Goal: Information Seeking & Learning: Learn about a topic

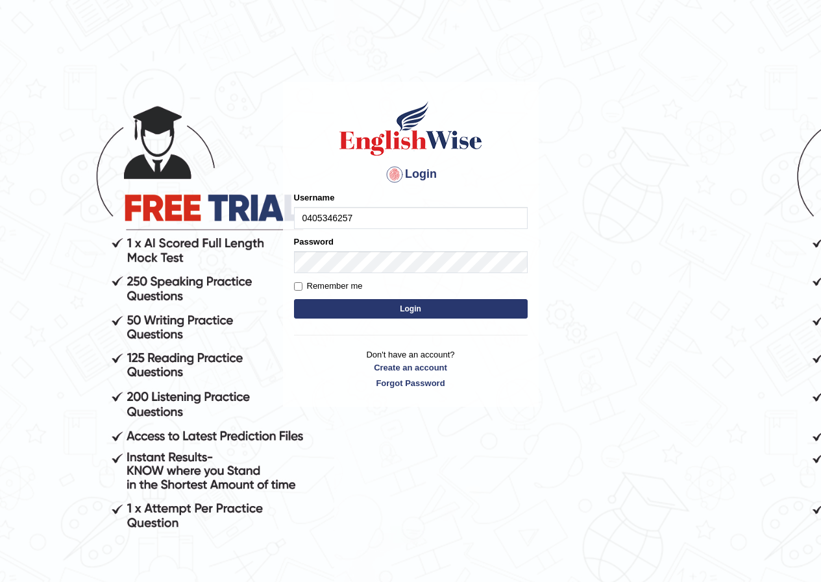
type input "0405346257"
click at [440, 311] on button "Login" at bounding box center [411, 308] width 234 height 19
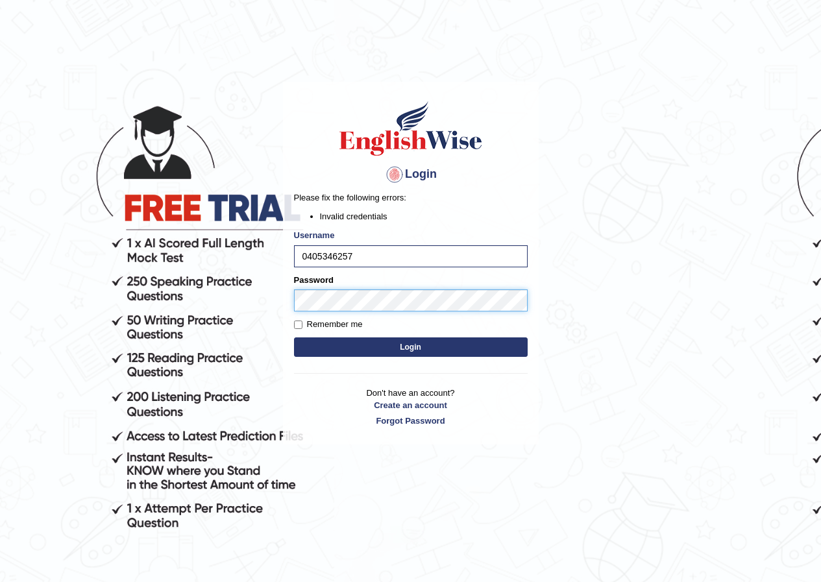
click at [267, 304] on body "Login Please fix the following errors: Invalid credentials Username 0405346257 …" at bounding box center [410, 332] width 821 height 582
click at [454, 343] on button "Login" at bounding box center [411, 346] width 234 height 19
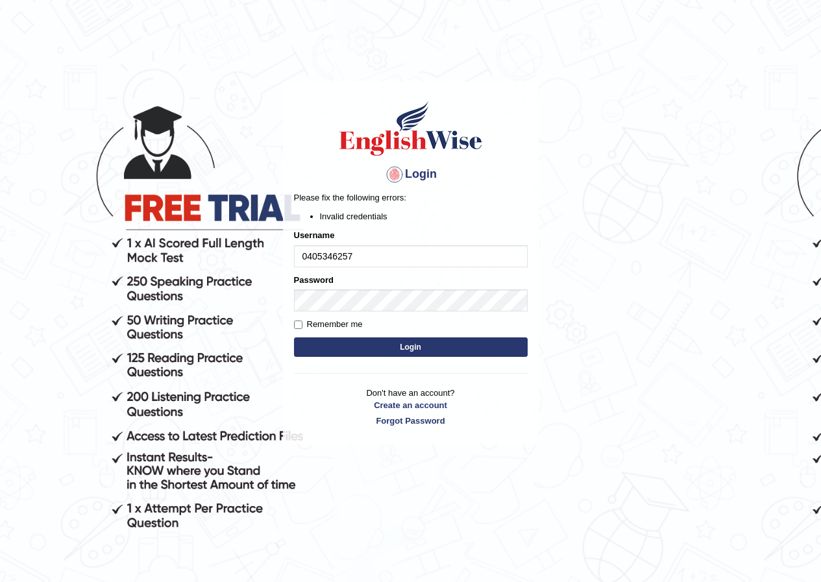
click at [343, 258] on input "0405346257" at bounding box center [411, 256] width 234 height 22
type input "0405346207"
click at [371, 341] on button "Login" at bounding box center [411, 346] width 234 height 19
drag, startPoint x: 376, startPoint y: 258, endPoint x: 286, endPoint y: 249, distance: 90.6
click at [286, 249] on div "Login Please fix the following errors: Invalid credentials Username 0405346207 …" at bounding box center [411, 263] width 256 height 363
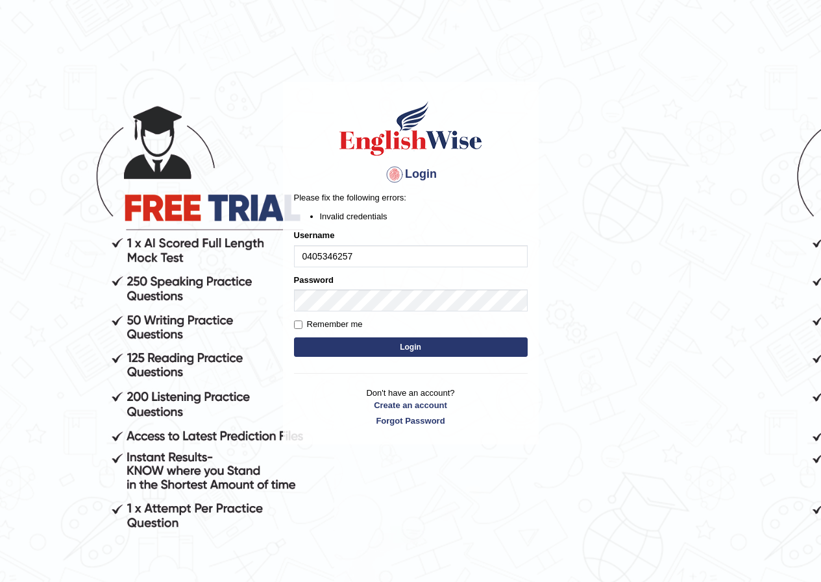
type input "0405346257"
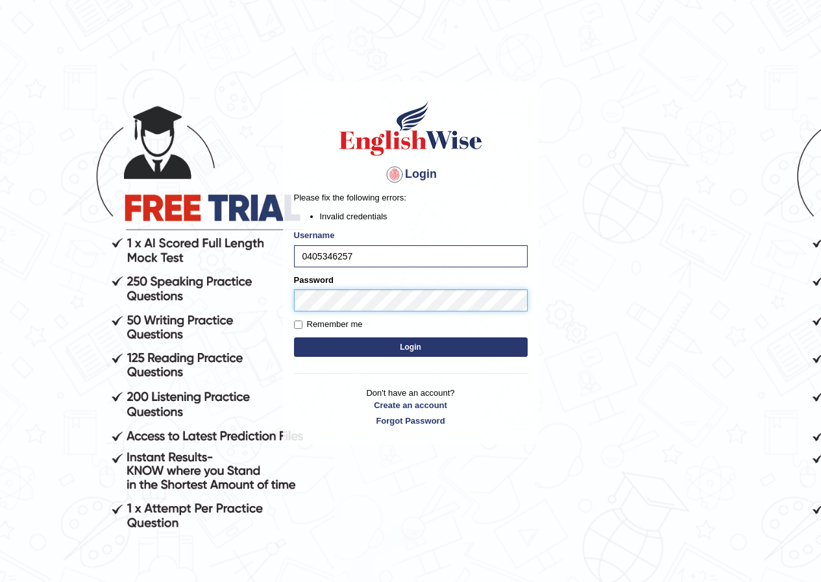
click at [255, 285] on body "Login Please fix the following errors: Invalid credentials Username 0405346257 …" at bounding box center [410, 332] width 821 height 582
click at [272, 297] on body "Login Please fix the following errors: Invalid credentials Username 0405346207 …" at bounding box center [410, 332] width 821 height 582
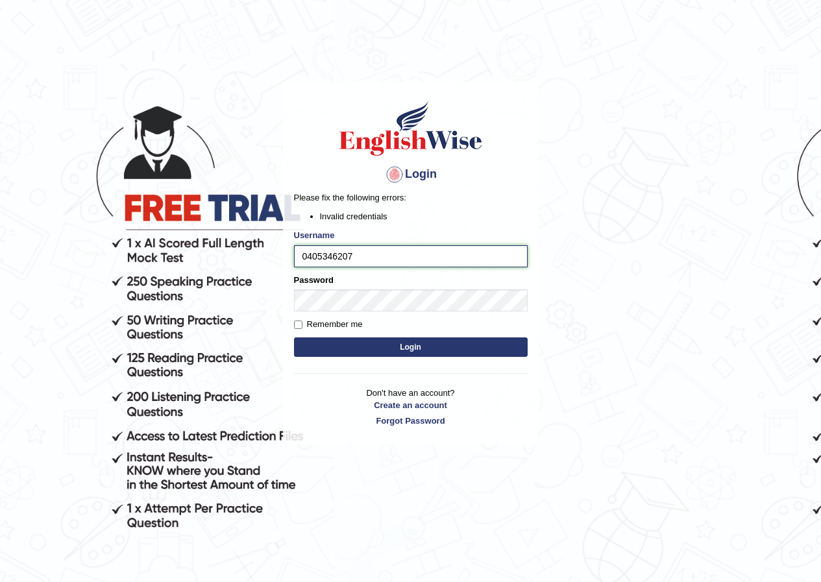
click at [338, 254] on input "0405346207" at bounding box center [411, 256] width 234 height 22
click at [361, 254] on input "0405346207" at bounding box center [411, 256] width 234 height 22
drag, startPoint x: 361, startPoint y: 254, endPoint x: 283, endPoint y: 254, distance: 77.9
click at [283, 254] on div "Login Please fix the following errors: Invalid credentials Username 0405346207 …" at bounding box center [411, 263] width 256 height 363
click at [345, 254] on input "0405346207" at bounding box center [411, 256] width 234 height 22
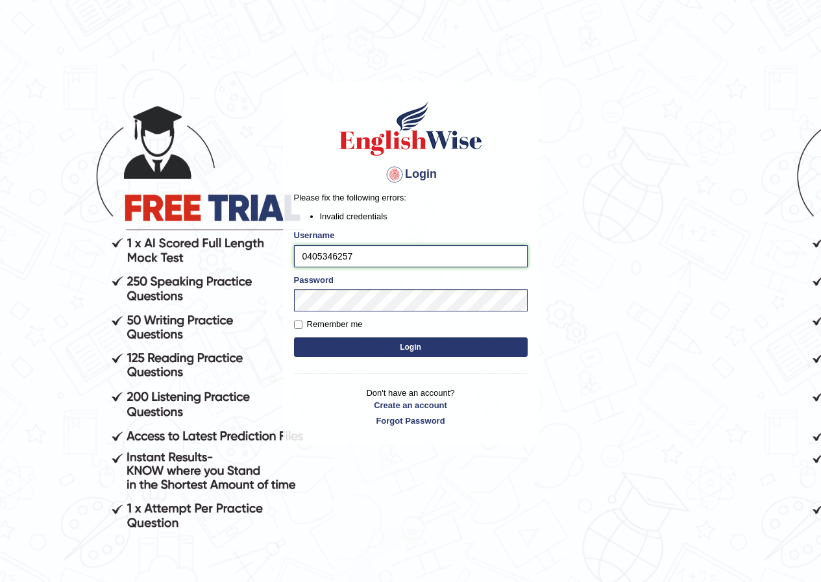
type input "0405346257"
click at [390, 343] on button "Login" at bounding box center [411, 346] width 234 height 19
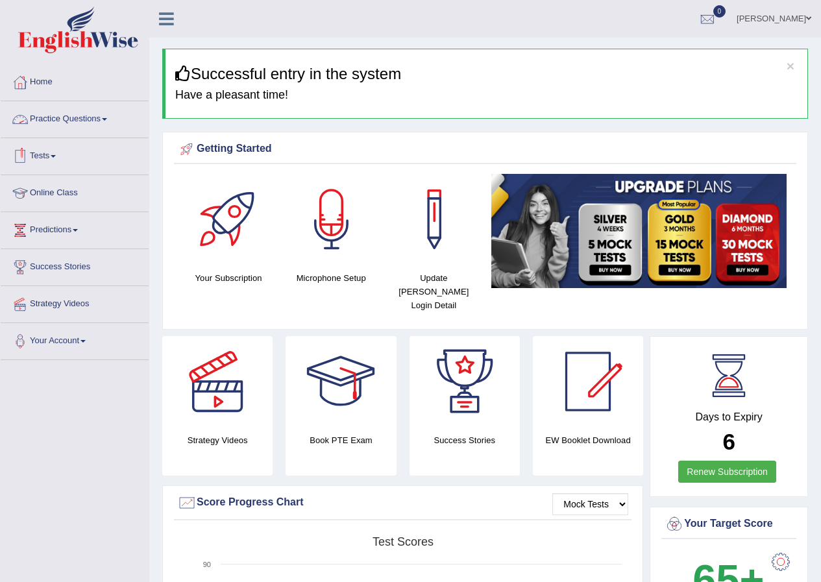
click at [74, 114] on link "Practice Questions" at bounding box center [75, 117] width 148 height 32
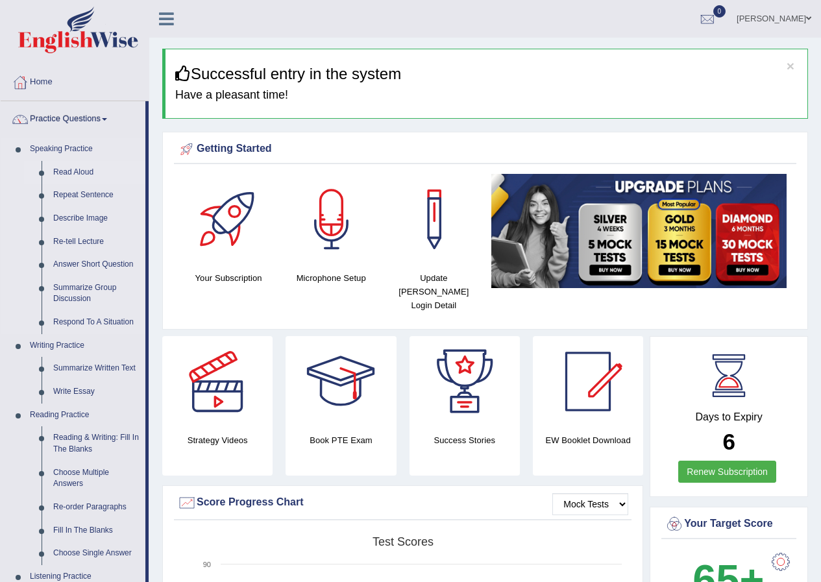
click at [78, 169] on link "Read Aloud" at bounding box center [96, 172] width 98 height 23
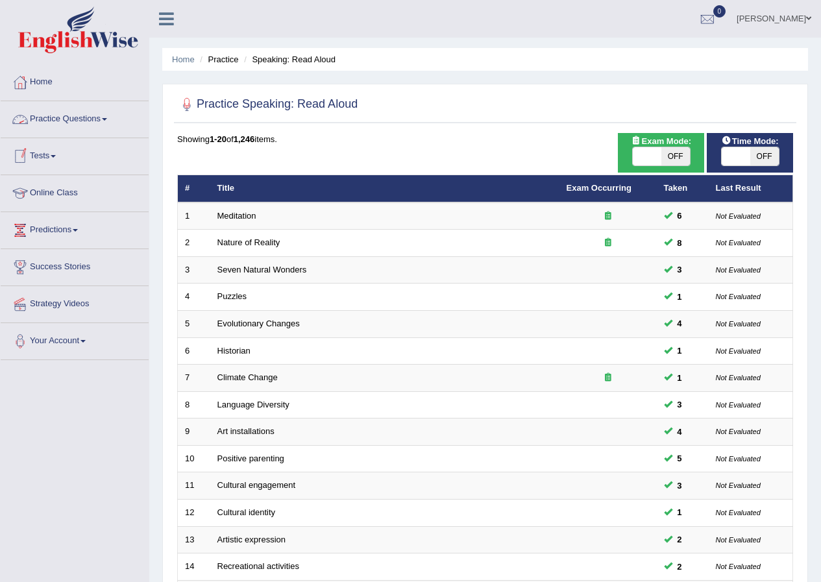
click at [53, 156] on link "Tests" at bounding box center [75, 154] width 148 height 32
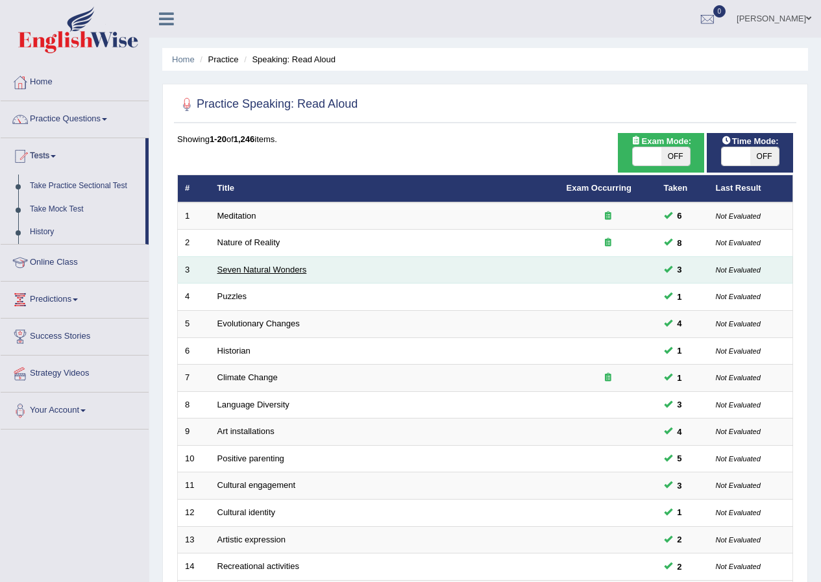
click at [286, 265] on link "Seven Natural Wonders" at bounding box center [262, 270] width 90 height 10
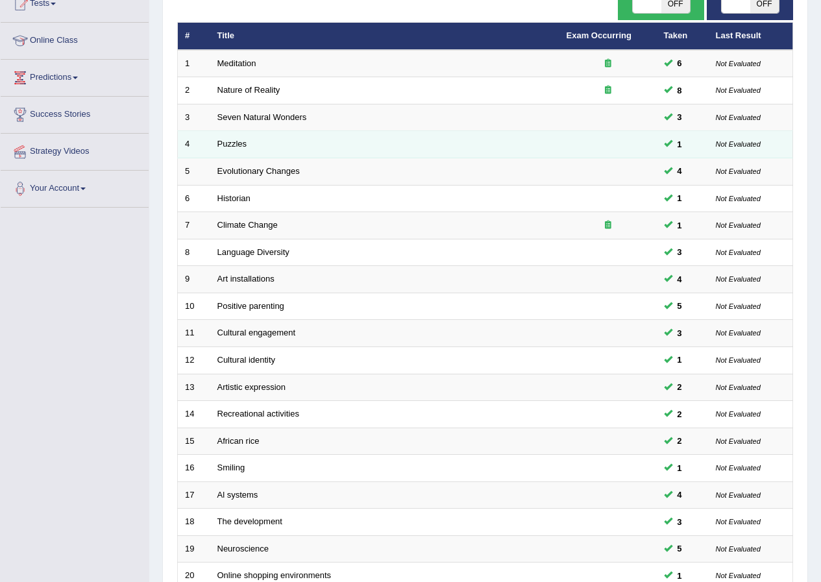
scroll to position [277, 0]
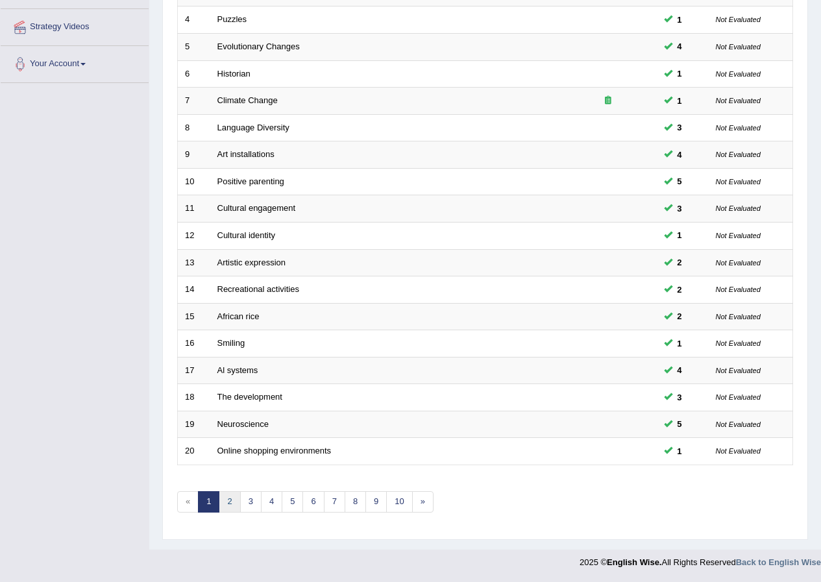
click at [227, 495] on link "2" at bounding box center [229, 501] width 21 height 21
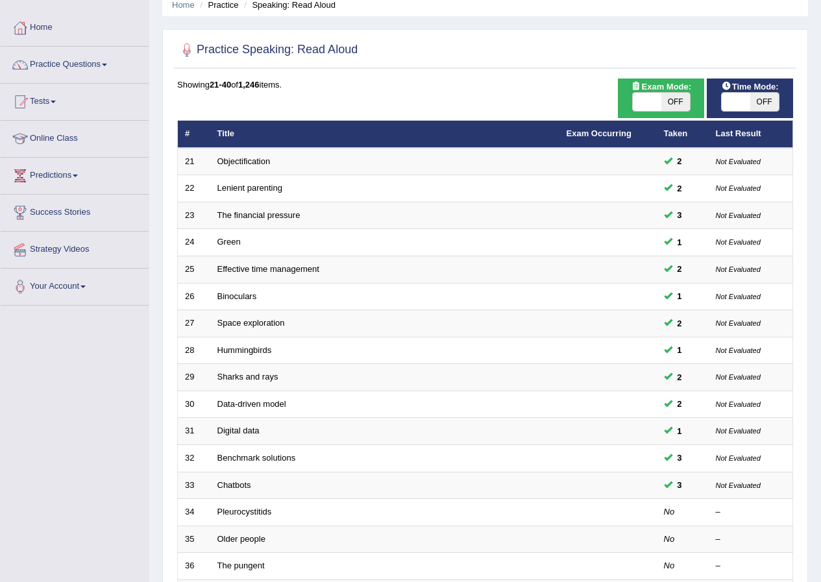
scroll to position [195, 0]
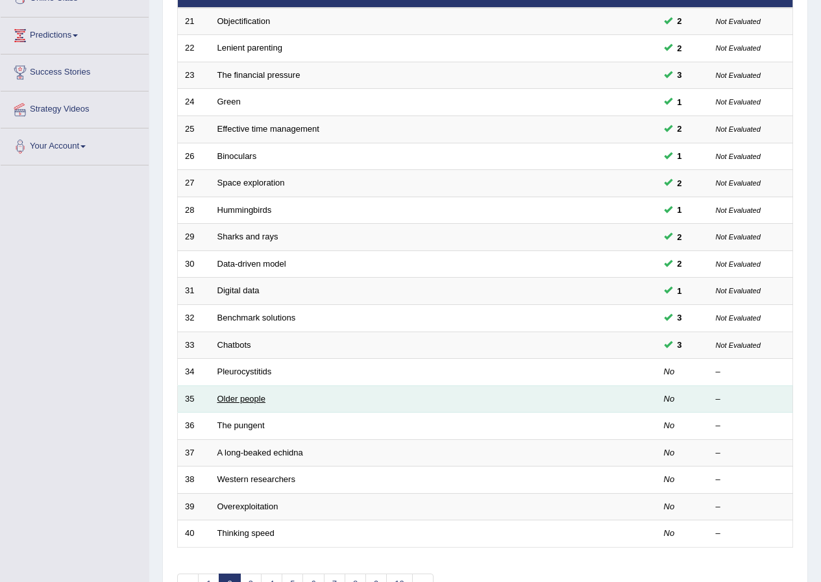
click at [249, 402] on link "Older people" at bounding box center [241, 399] width 48 height 10
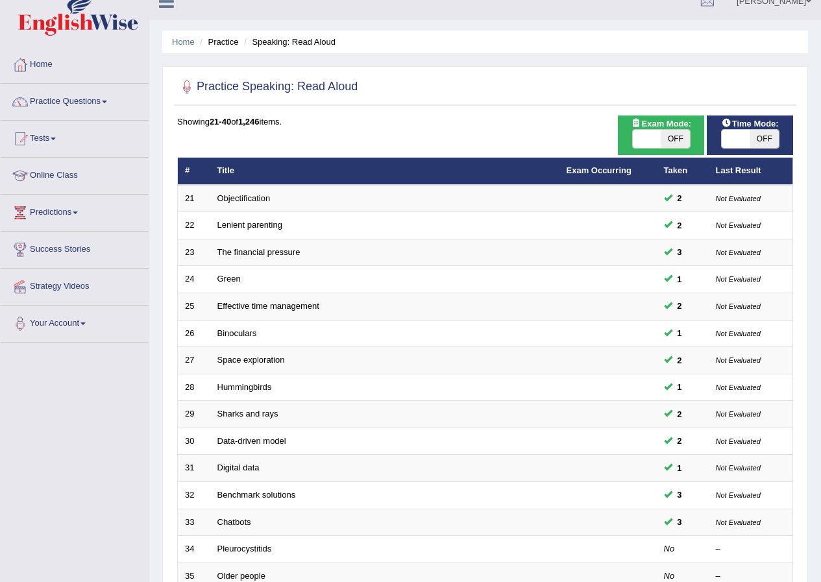
scroll to position [18, 0]
click at [766, 141] on span "OFF" at bounding box center [764, 139] width 29 height 18
checkbox input "true"
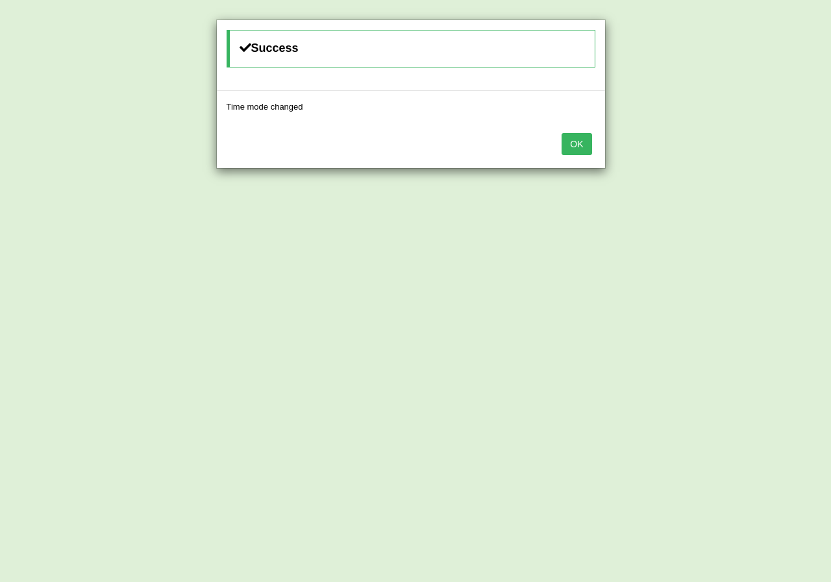
click at [567, 144] on button "OK" at bounding box center [576, 144] width 30 height 22
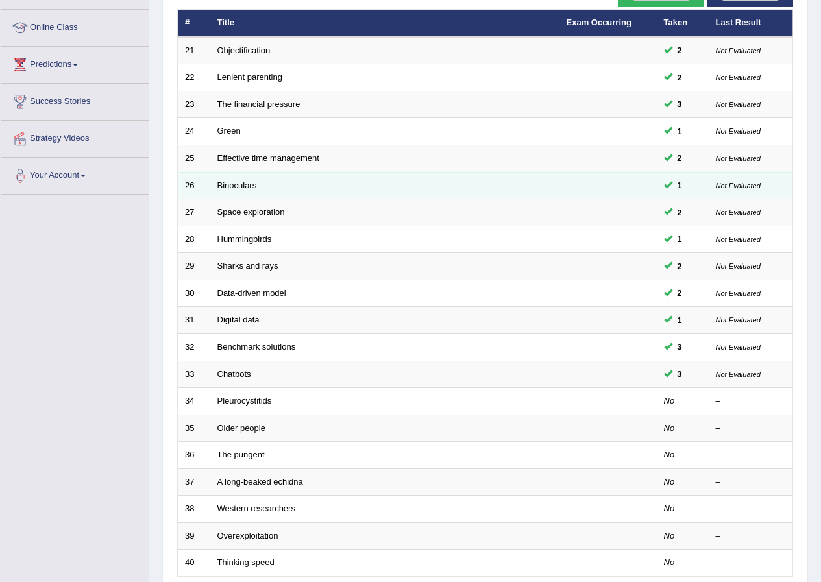
scroll to position [277, 0]
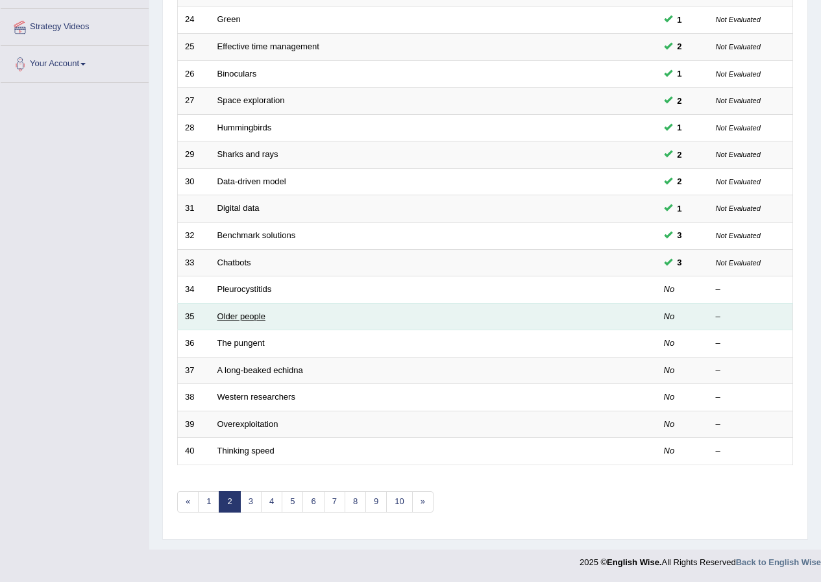
click at [226, 313] on link "Older people" at bounding box center [241, 317] width 48 height 10
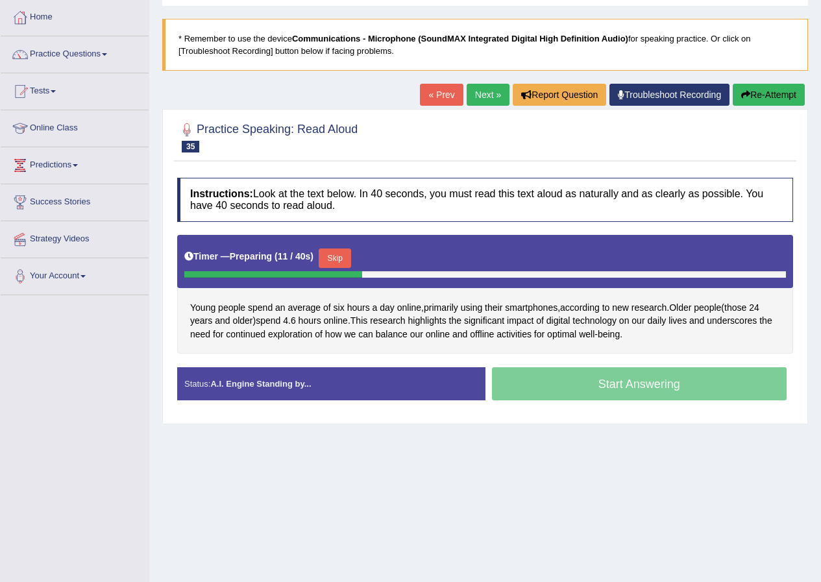
scroll to position [99, 0]
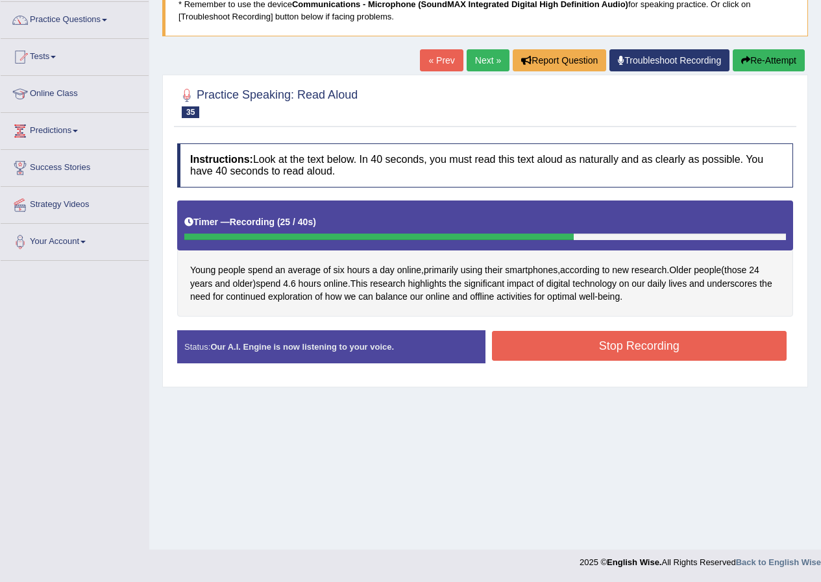
click at [563, 339] on button "Stop Recording" at bounding box center [639, 346] width 295 height 30
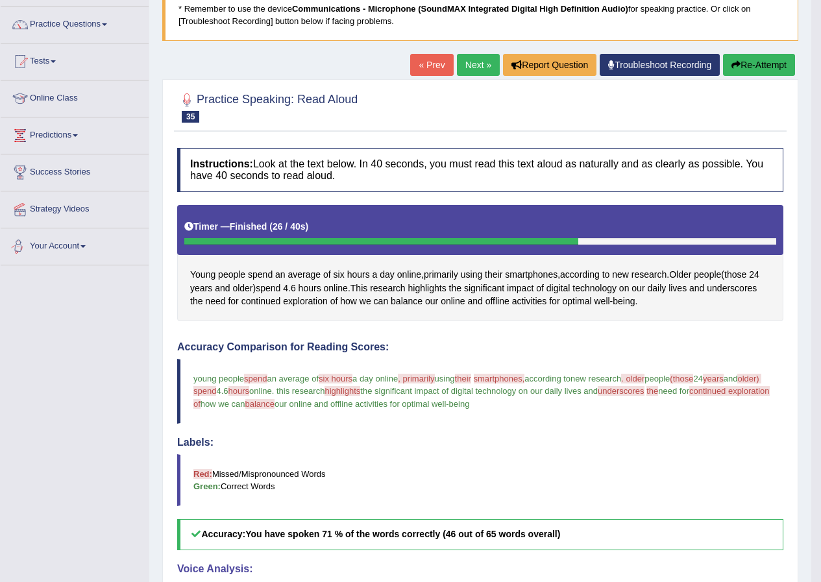
scroll to position [30, 0]
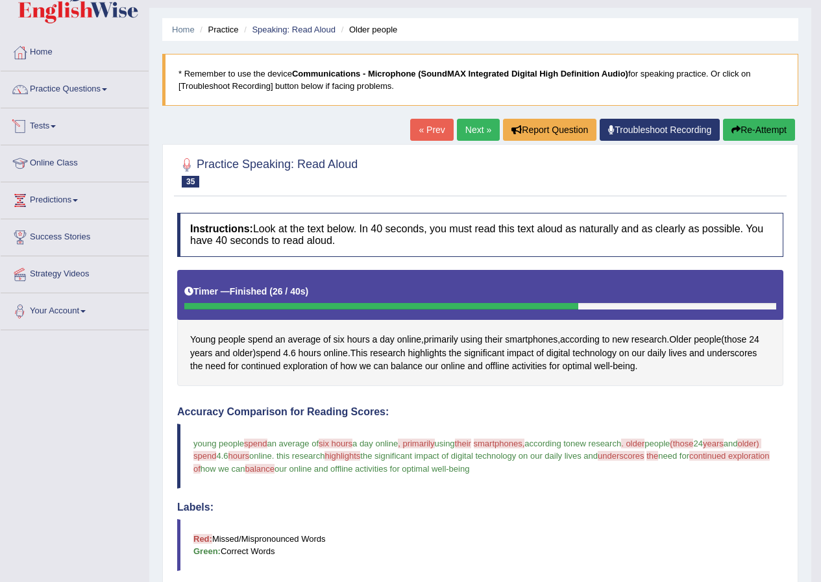
click at [61, 104] on li "Practice Questions Speaking Practice Read Aloud Repeat Sentence Describe Image …" at bounding box center [75, 89] width 148 height 37
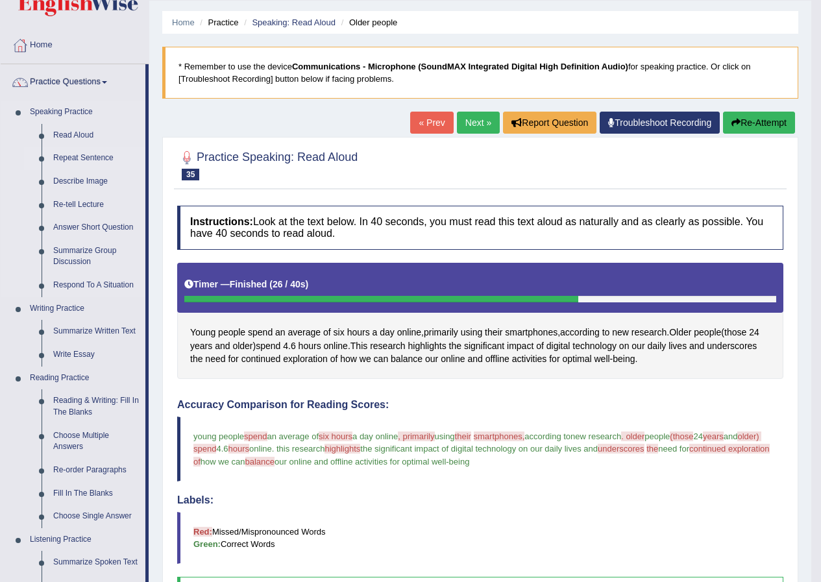
scroll to position [0, 0]
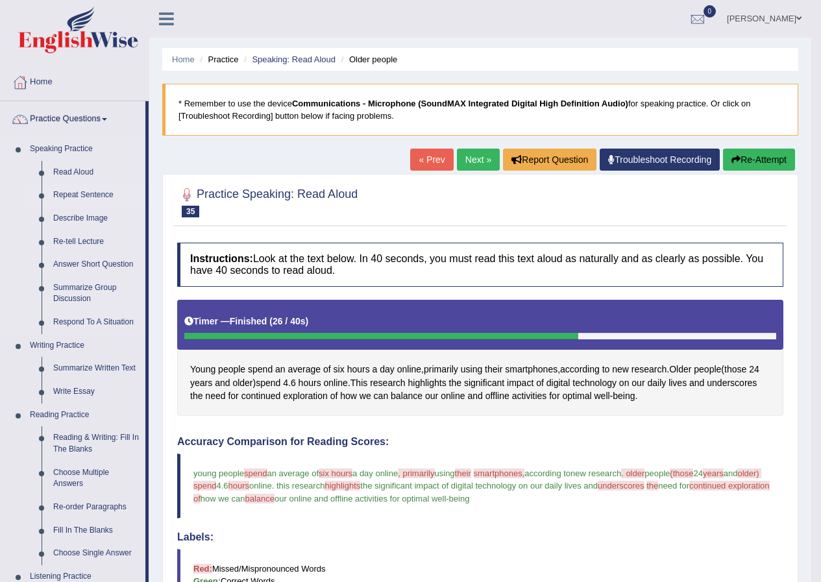
click at [93, 193] on link "Repeat Sentence" at bounding box center [96, 195] width 98 height 23
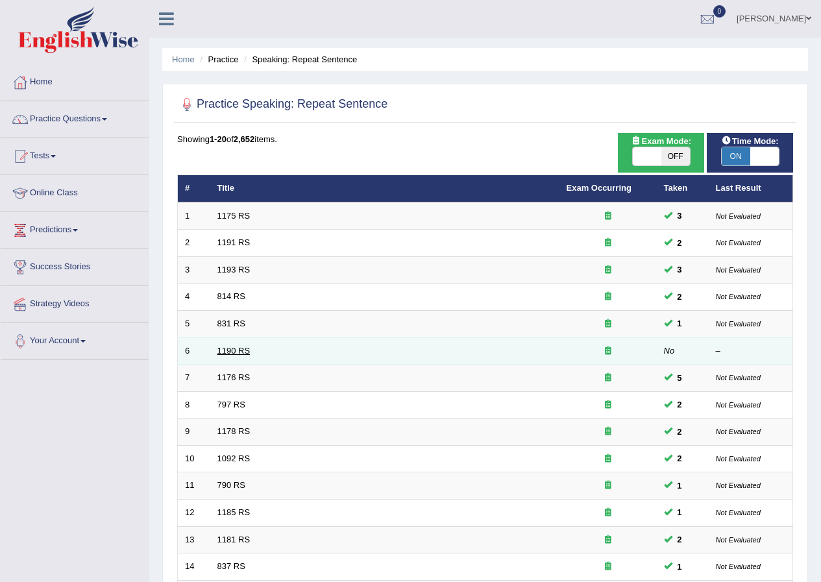
click at [227, 354] on link "1190 RS" at bounding box center [233, 351] width 33 height 10
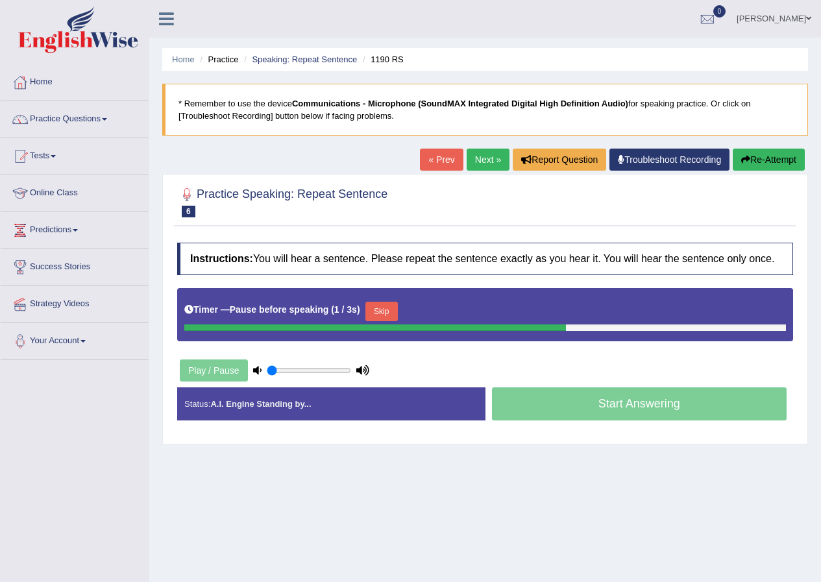
click at [779, 165] on button "Re-Attempt" at bounding box center [769, 160] width 72 height 22
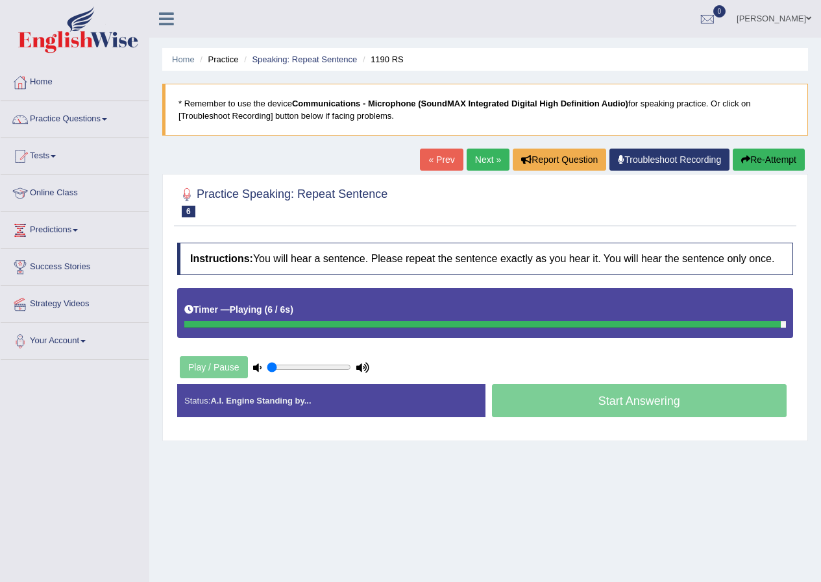
click at [666, 497] on div "Home Practice Speaking: Repeat Sentence 1190 RS * Remember to use the device Co…" at bounding box center [485, 324] width 672 height 649
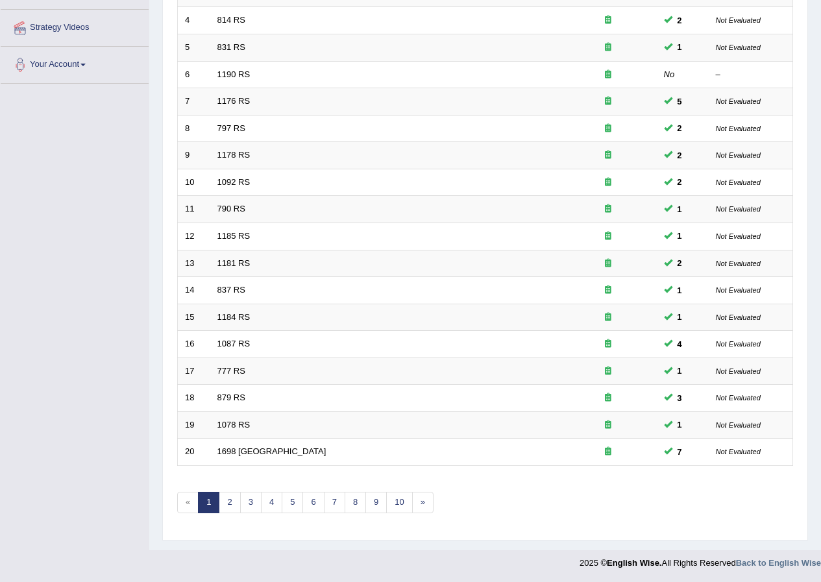
scroll to position [277, 0]
click at [230, 500] on link "2" at bounding box center [229, 501] width 21 height 21
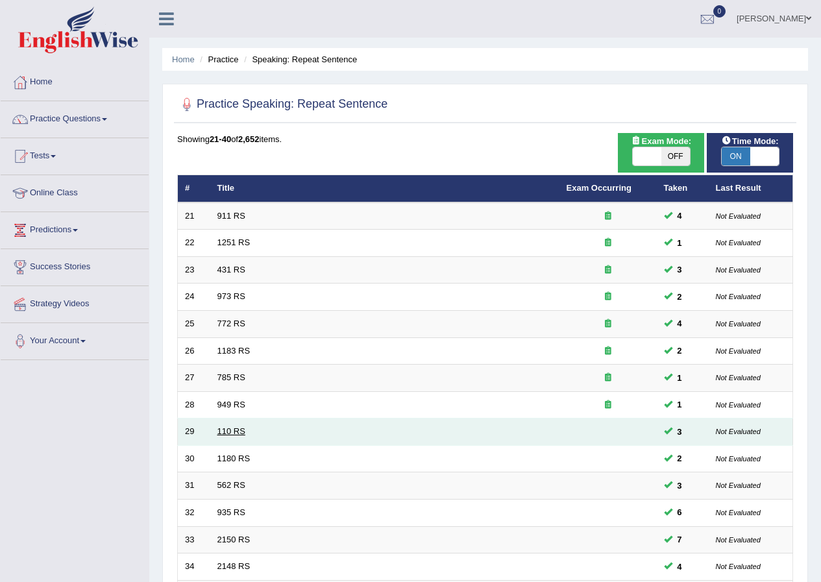
click at [235, 430] on link "110 RS" at bounding box center [231, 431] width 28 height 10
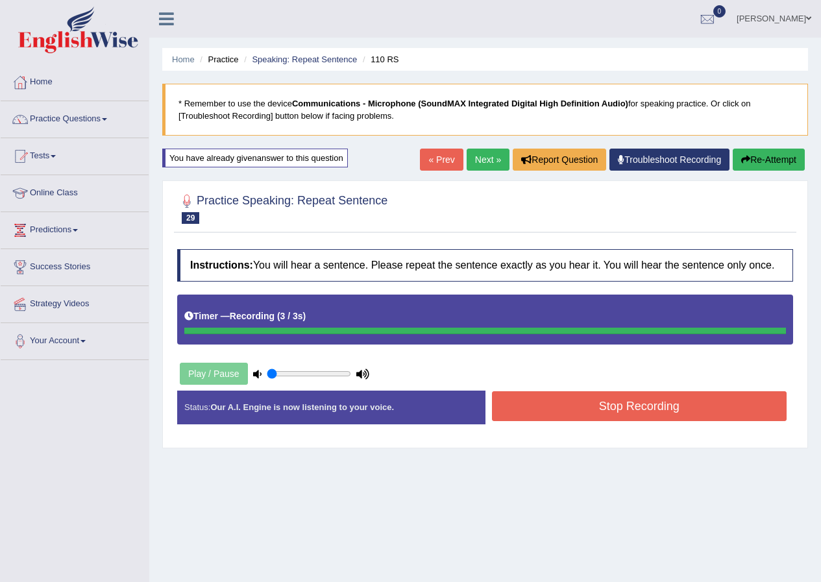
click at [779, 161] on button "Re-Attempt" at bounding box center [769, 160] width 72 height 22
click at [539, 412] on button "Stop Recording" at bounding box center [639, 406] width 295 height 30
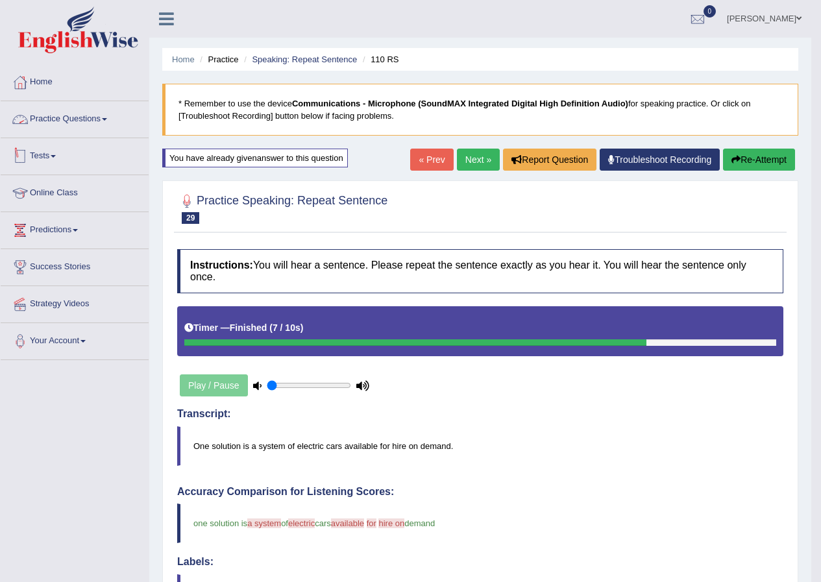
click at [87, 125] on link "Practice Questions" at bounding box center [75, 117] width 148 height 32
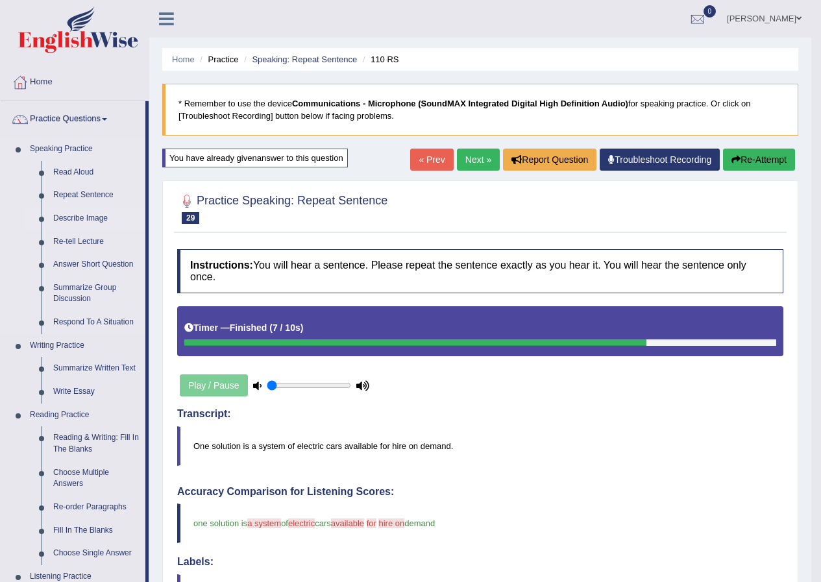
click at [84, 219] on link "Describe Image" at bounding box center [96, 218] width 98 height 23
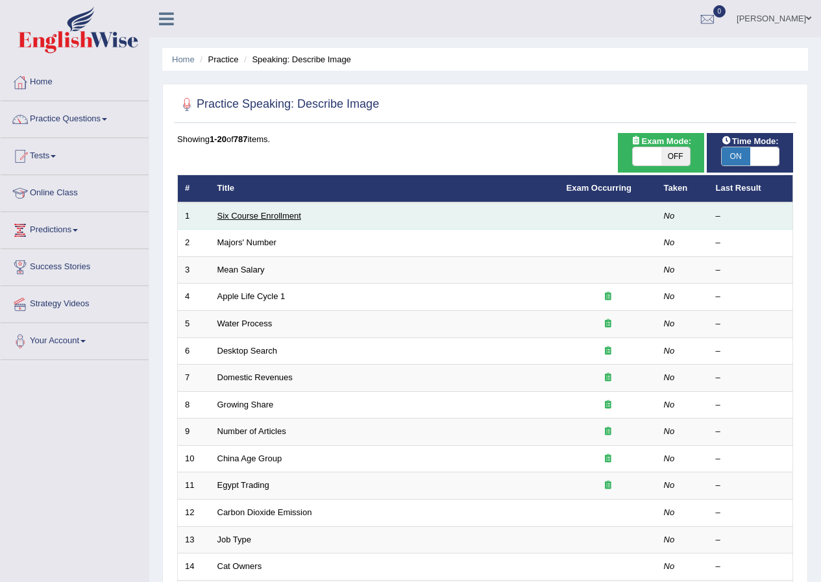
click at [262, 214] on link "Six Course Enrollment" at bounding box center [259, 216] width 84 height 10
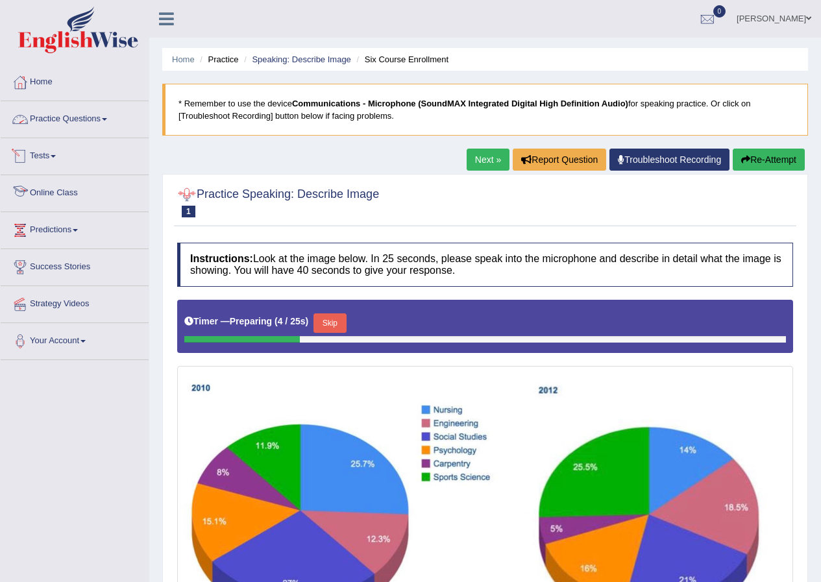
click at [74, 117] on link "Practice Questions" at bounding box center [75, 117] width 148 height 32
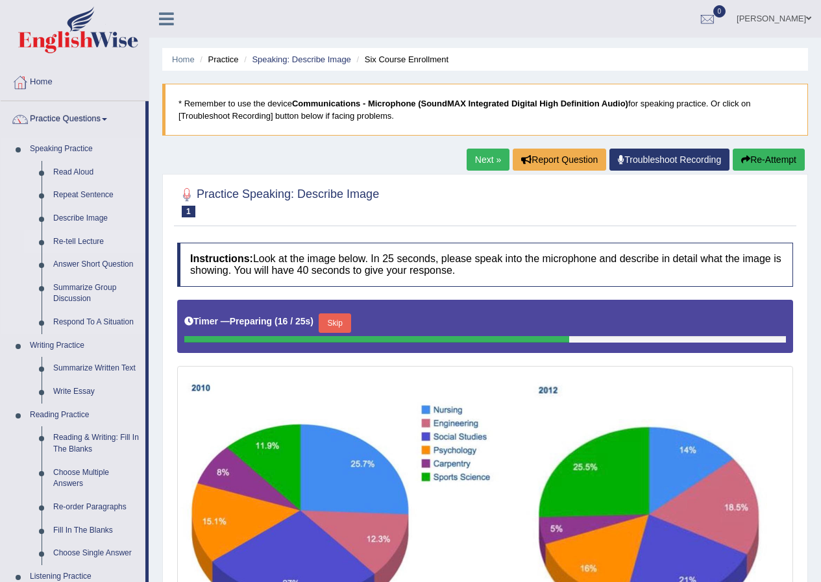
click at [84, 241] on link "Re-tell Lecture" at bounding box center [96, 241] width 98 height 23
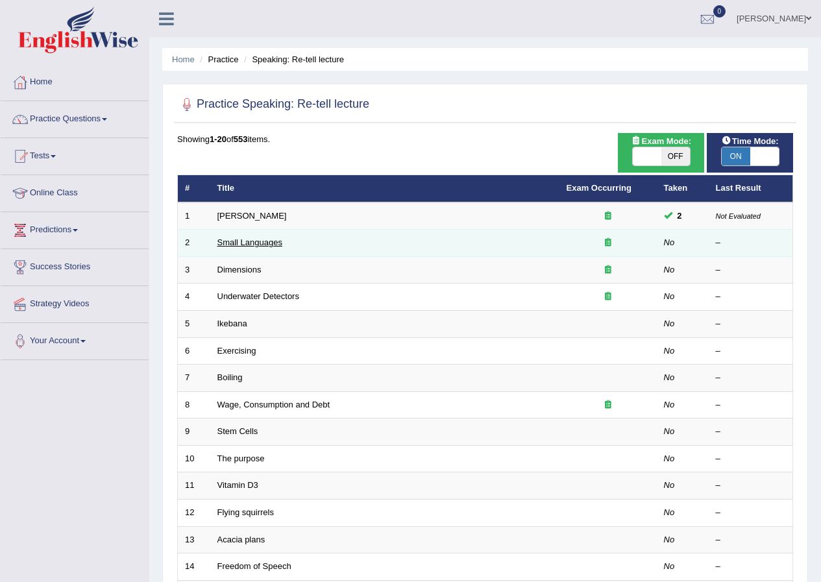
click at [260, 238] on link "Small Languages" at bounding box center [249, 243] width 65 height 10
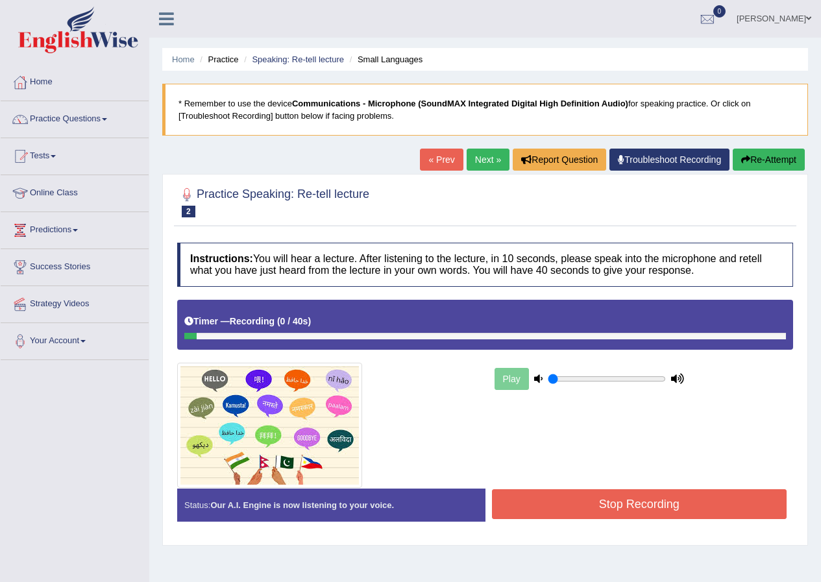
click at [759, 156] on button "Re-Attempt" at bounding box center [769, 160] width 72 height 22
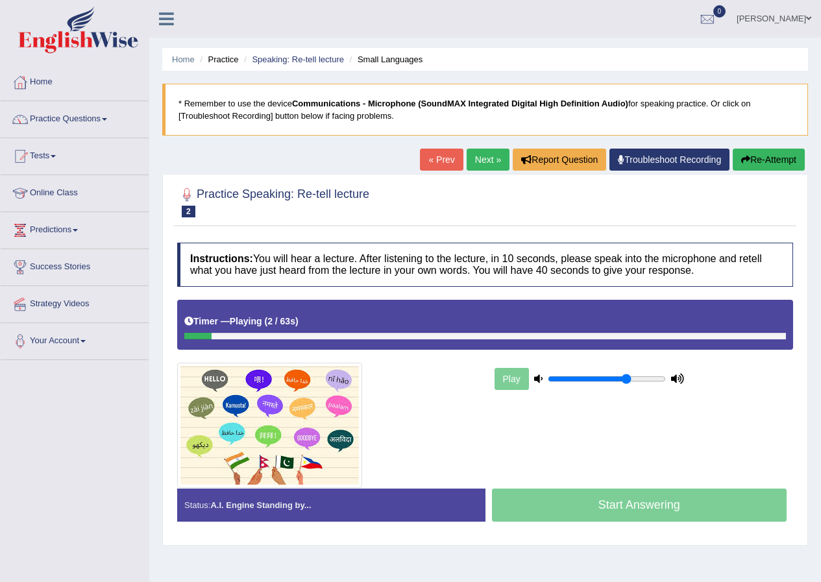
drag, startPoint x: 581, startPoint y: 380, endPoint x: 624, endPoint y: 379, distance: 42.9
type input "0.7"
click at [624, 379] on input "range" at bounding box center [607, 379] width 118 height 10
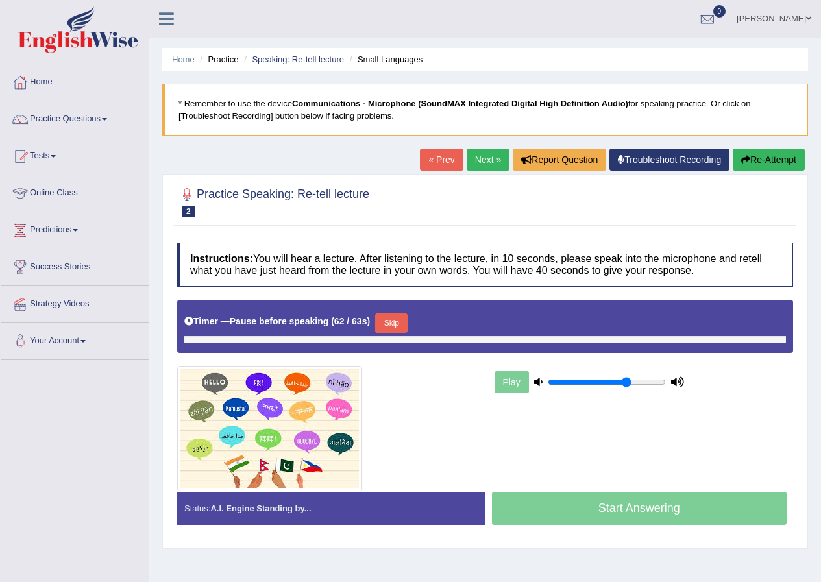
click at [697, 449] on div "Play" at bounding box center [485, 395] width 629 height 191
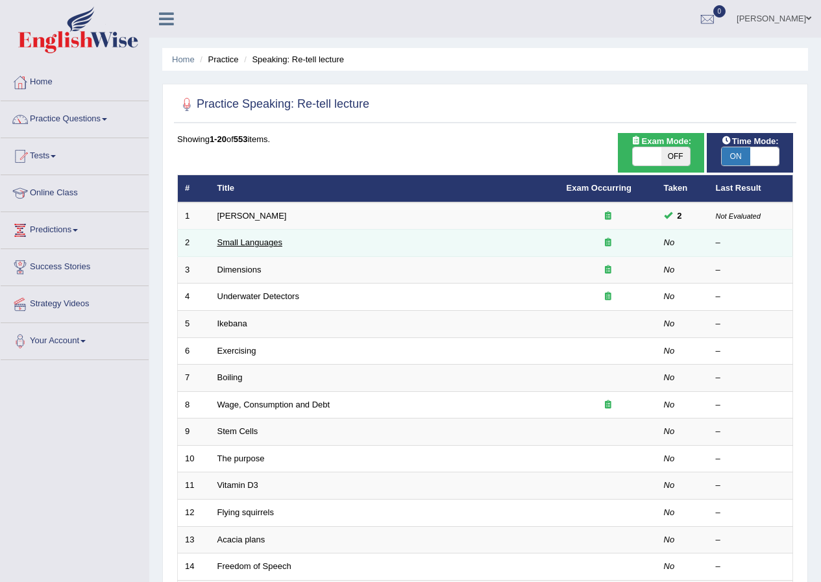
click at [233, 242] on link "Small Languages" at bounding box center [249, 243] width 65 height 10
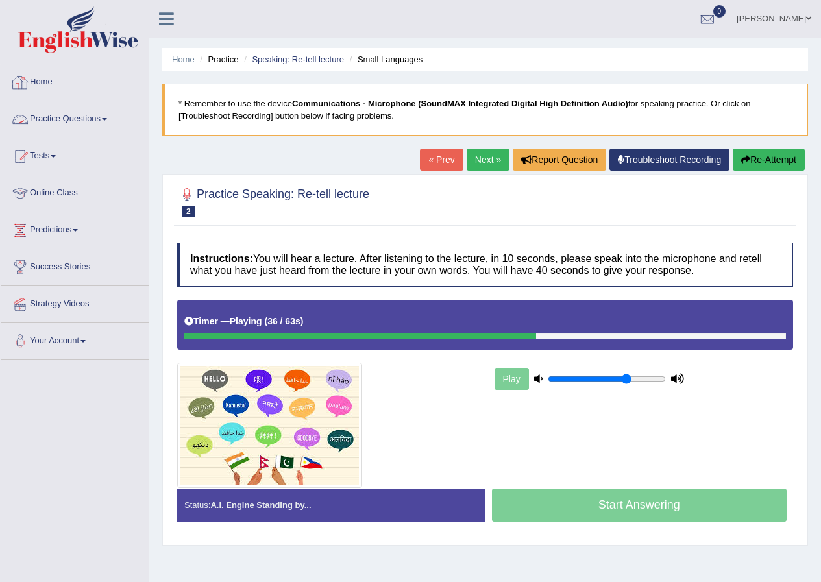
click at [753, 159] on button "Re-Attempt" at bounding box center [769, 160] width 72 height 22
click at [757, 153] on button "Re-Attempt" at bounding box center [769, 160] width 72 height 22
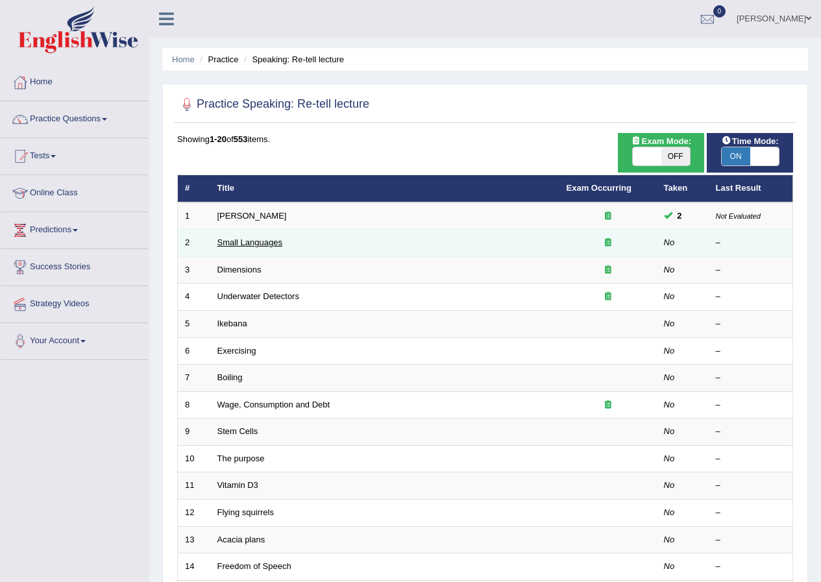
click at [263, 244] on link "Small Languages" at bounding box center [249, 243] width 65 height 10
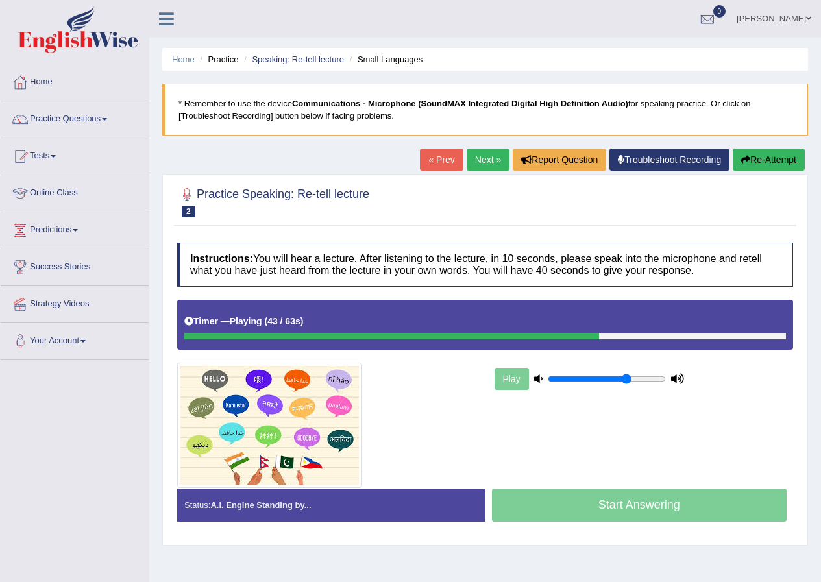
click at [761, 160] on button "Re-Attempt" at bounding box center [769, 160] width 72 height 22
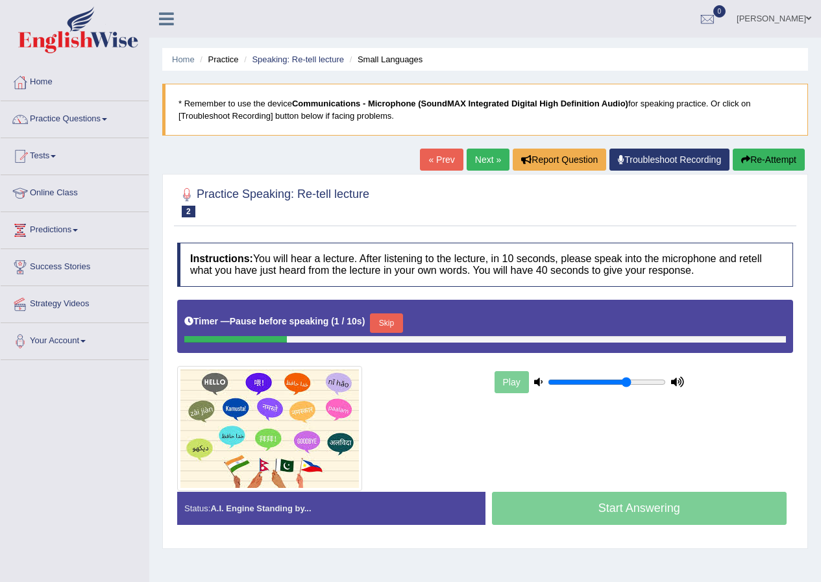
click at [761, 160] on button "Re-Attempt" at bounding box center [769, 160] width 72 height 22
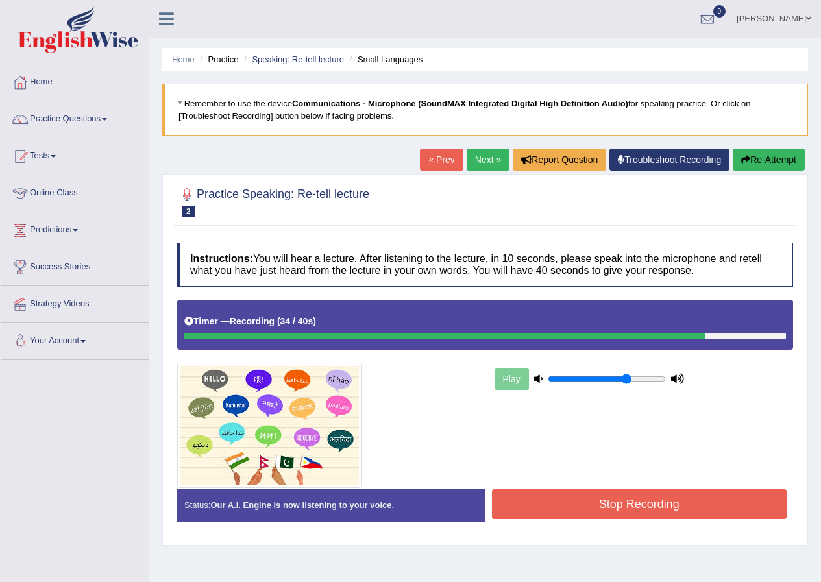
click at [653, 500] on button "Stop Recording" at bounding box center [639, 504] width 295 height 30
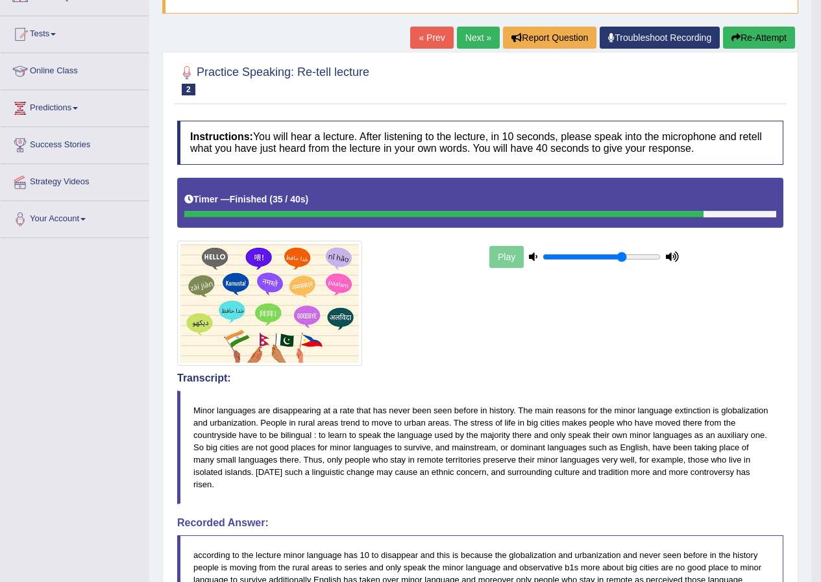
scroll to position [49, 0]
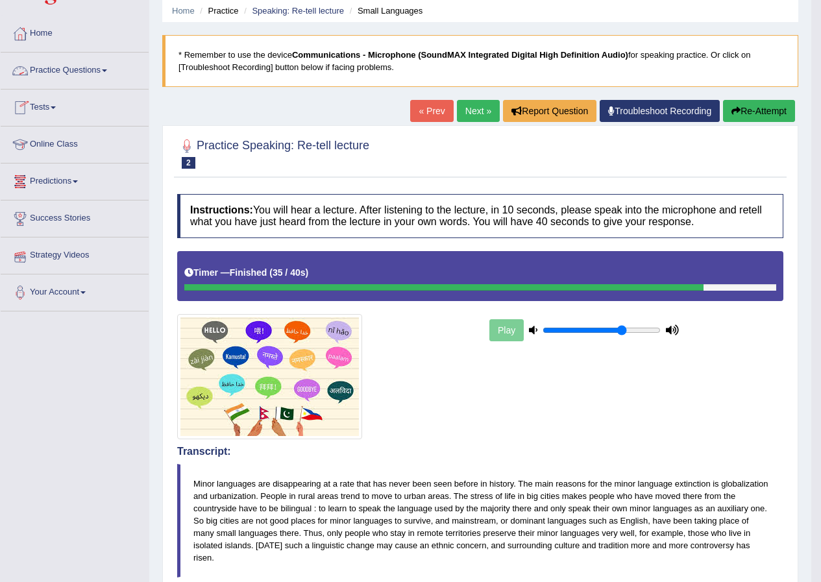
click at [67, 72] on link "Practice Questions" at bounding box center [75, 69] width 148 height 32
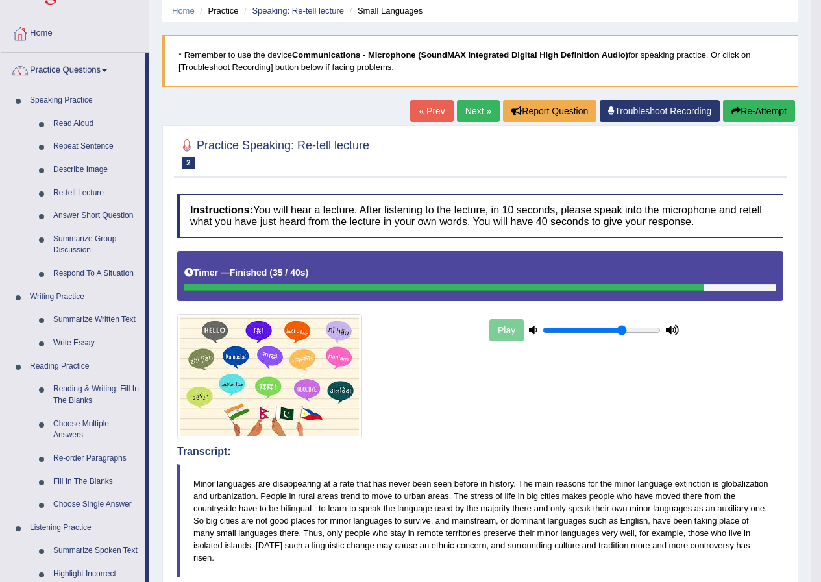
click at [67, 72] on link "Practice Questions" at bounding box center [73, 69] width 145 height 32
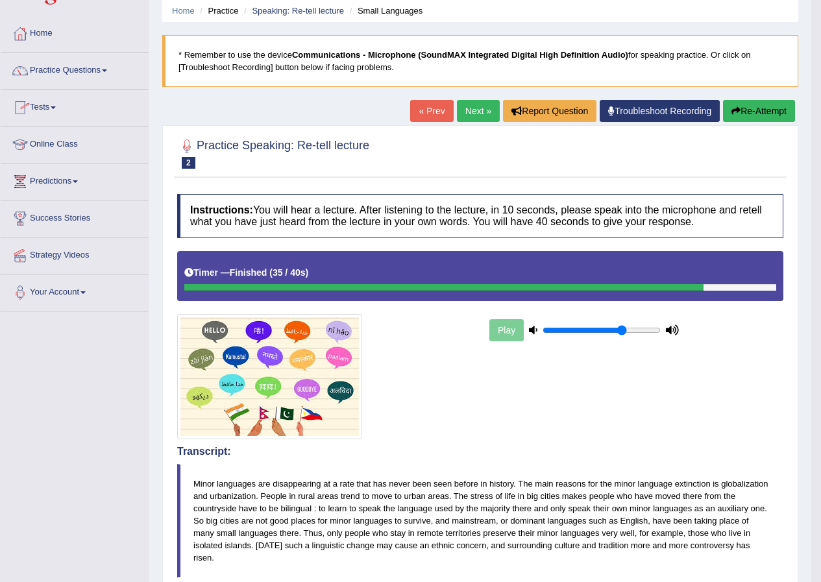
click at [54, 110] on link "Tests" at bounding box center [75, 106] width 148 height 32
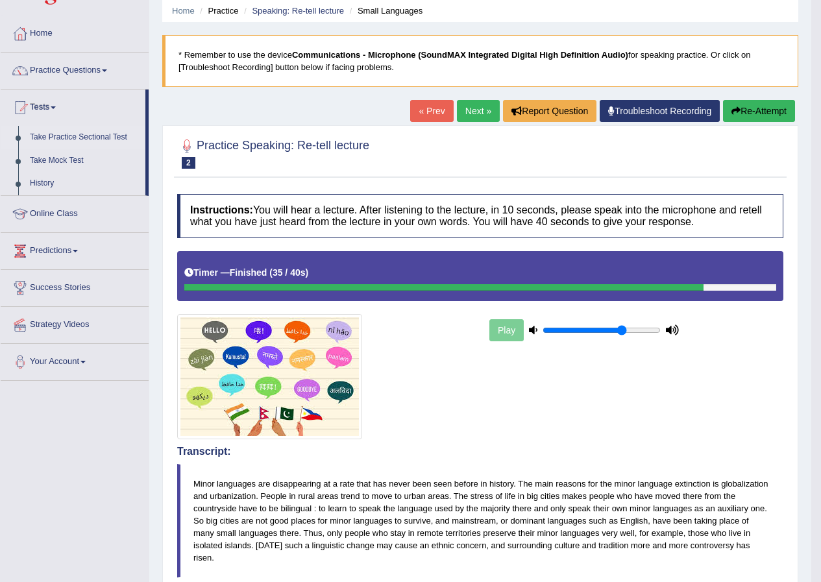
click at [67, 137] on link "Take Practice Sectional Test" at bounding box center [84, 137] width 121 height 23
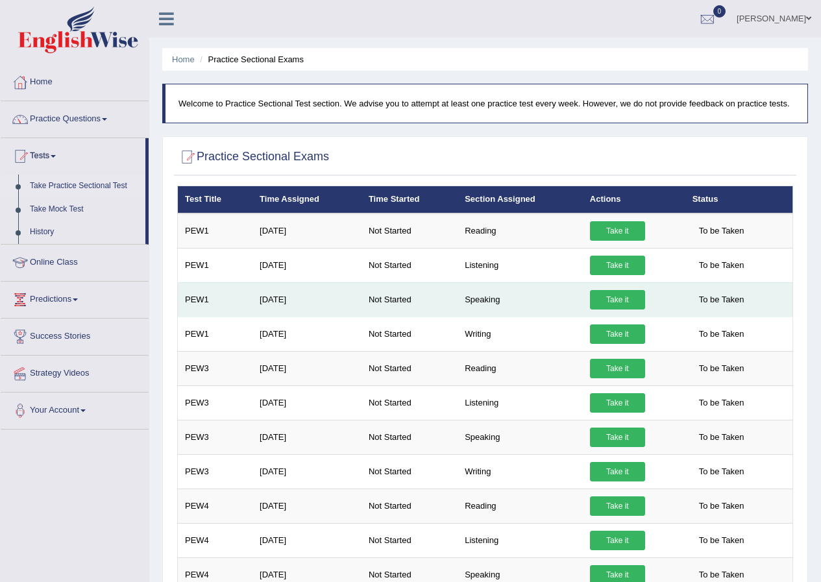
click at [629, 295] on link "Take it" at bounding box center [617, 299] width 55 height 19
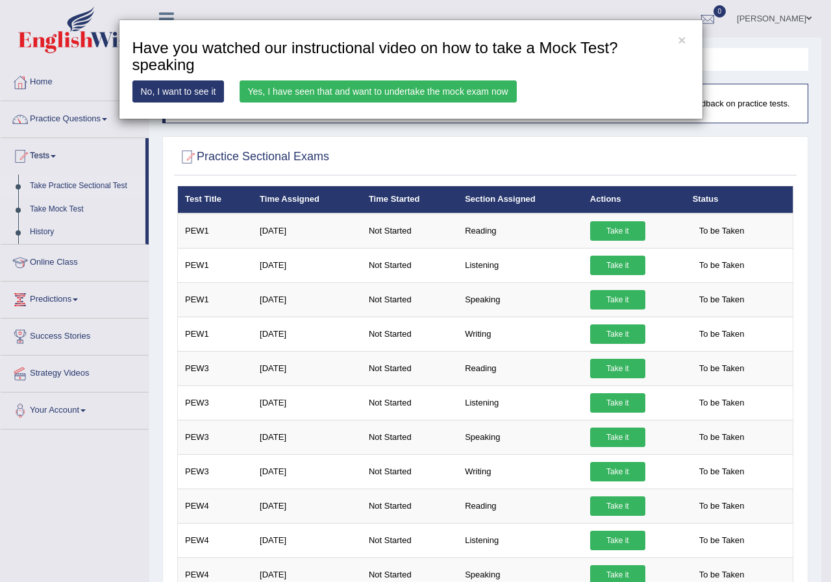
click at [377, 92] on link "Yes, I have seen that and want to undertake the mock exam now" at bounding box center [377, 91] width 277 height 22
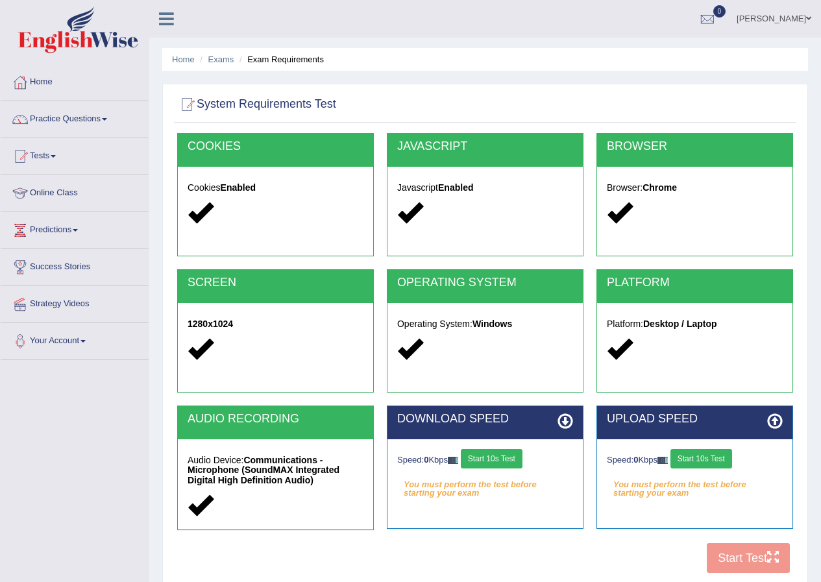
click at [507, 456] on button "Start 10s Test" at bounding box center [492, 458] width 62 height 19
click at [711, 456] on button "Start 10s Test" at bounding box center [701, 458] width 62 height 19
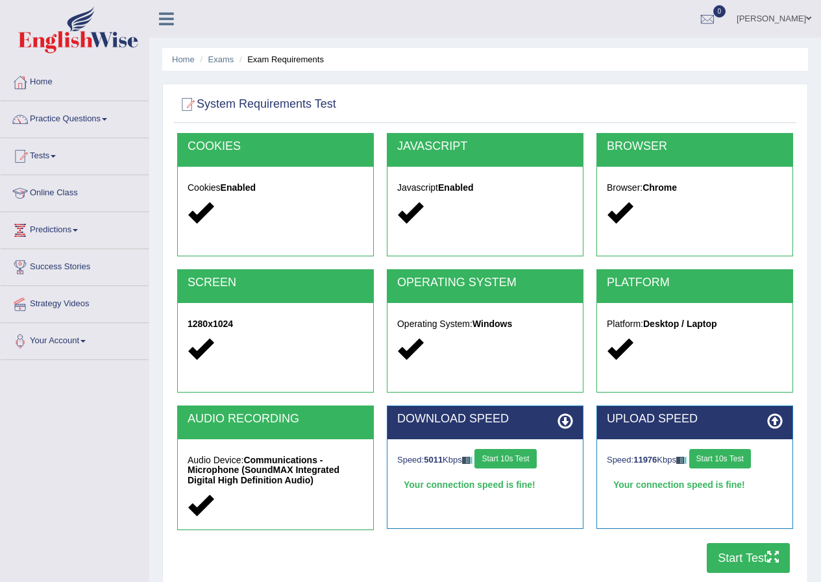
click at [735, 547] on button "Start Test" at bounding box center [748, 558] width 83 height 30
